Goal: Check status: Check status

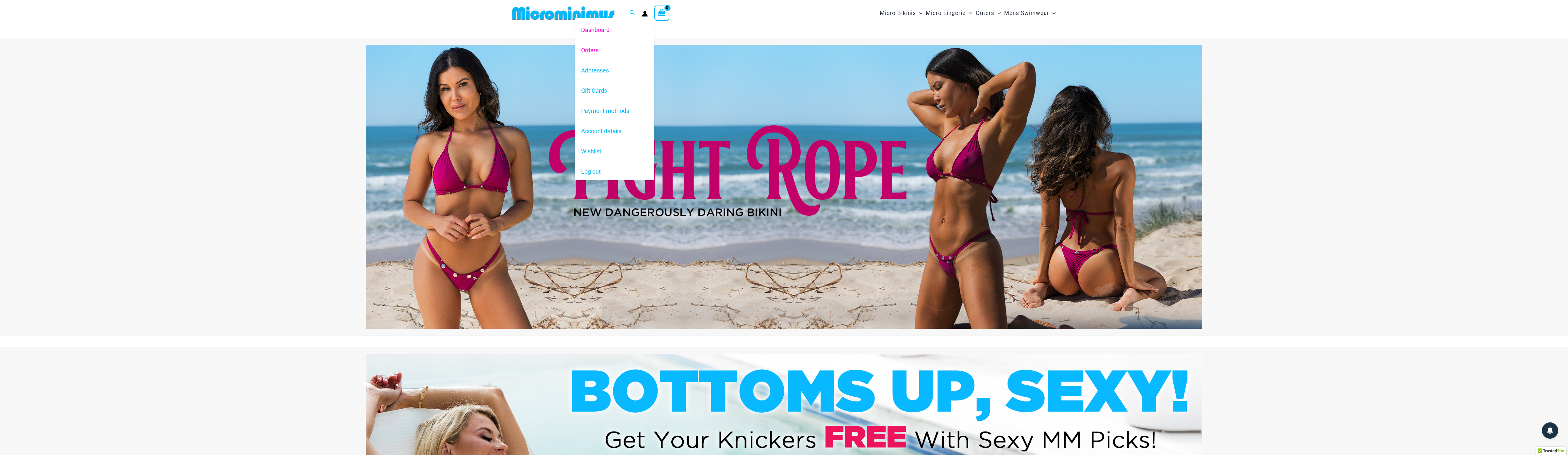
click at [598, 49] on link "Orders" at bounding box center [614, 49] width 79 height 20
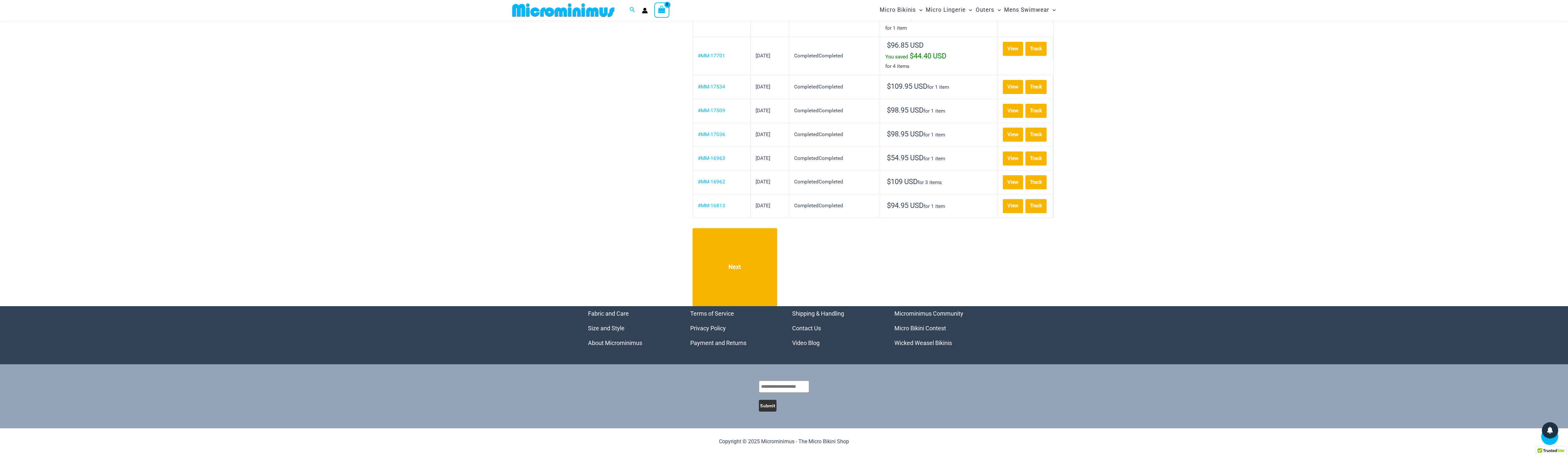
scroll to position [656, 0]
